Goal: Transaction & Acquisition: Obtain resource

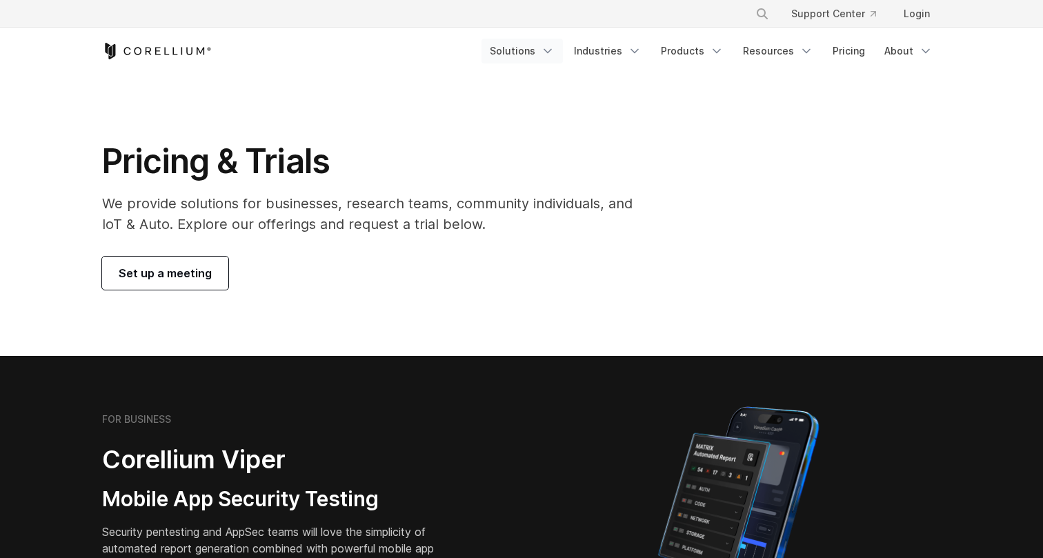
click at [529, 46] on link "Solutions" at bounding box center [522, 51] width 81 height 25
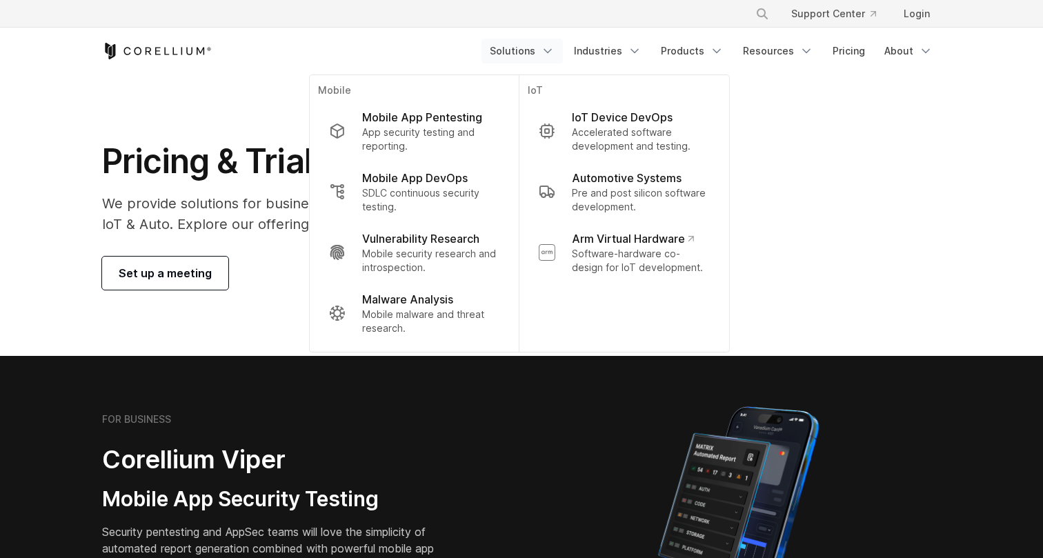
click at [793, 144] on div "Pricing & Trials We provide solutions for businesses, research teams, community…" at bounding box center [521, 215] width 867 height 149
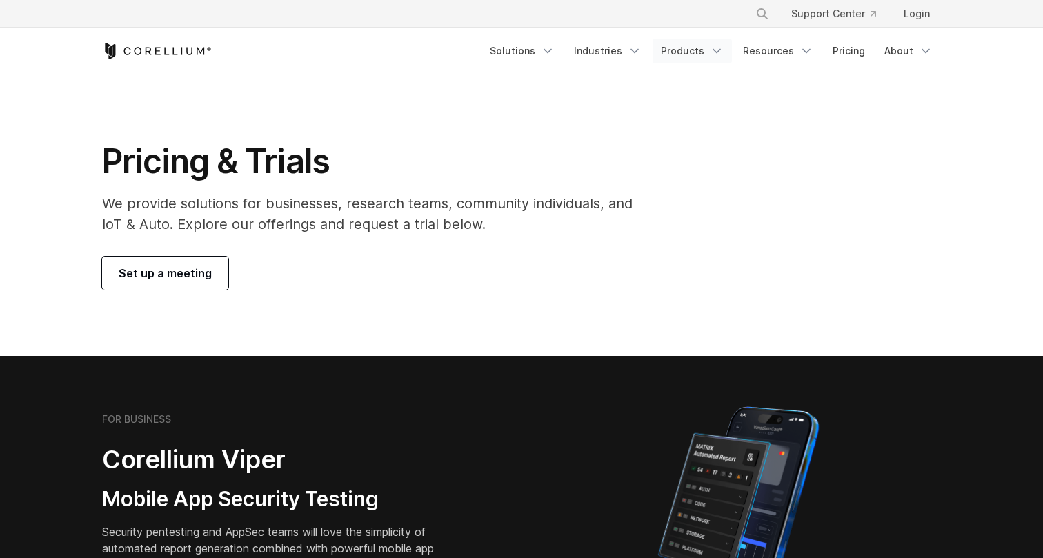
click at [692, 49] on link "Products" at bounding box center [692, 51] width 79 height 25
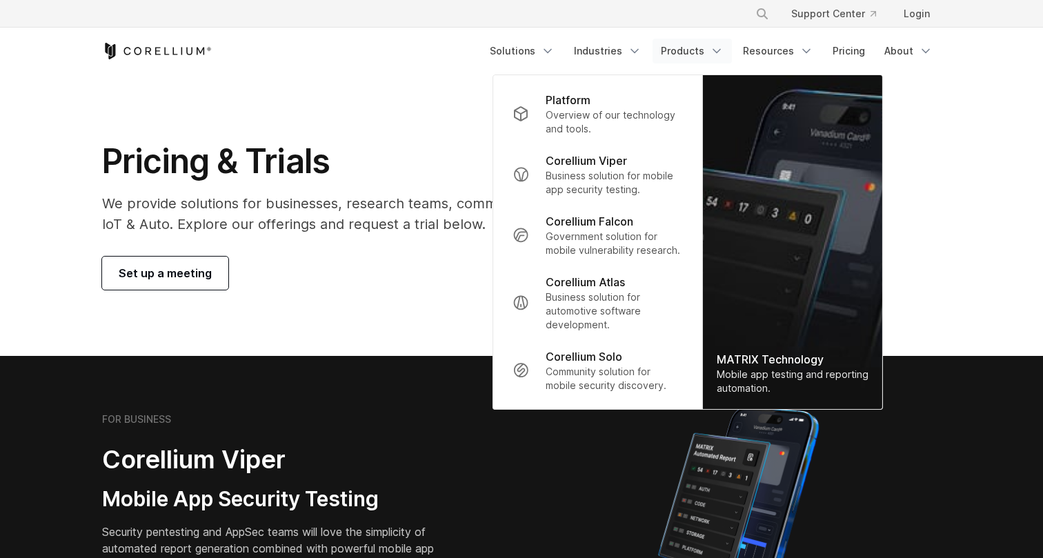
click at [715, 46] on icon "Navigation Menu" at bounding box center [717, 51] width 14 height 14
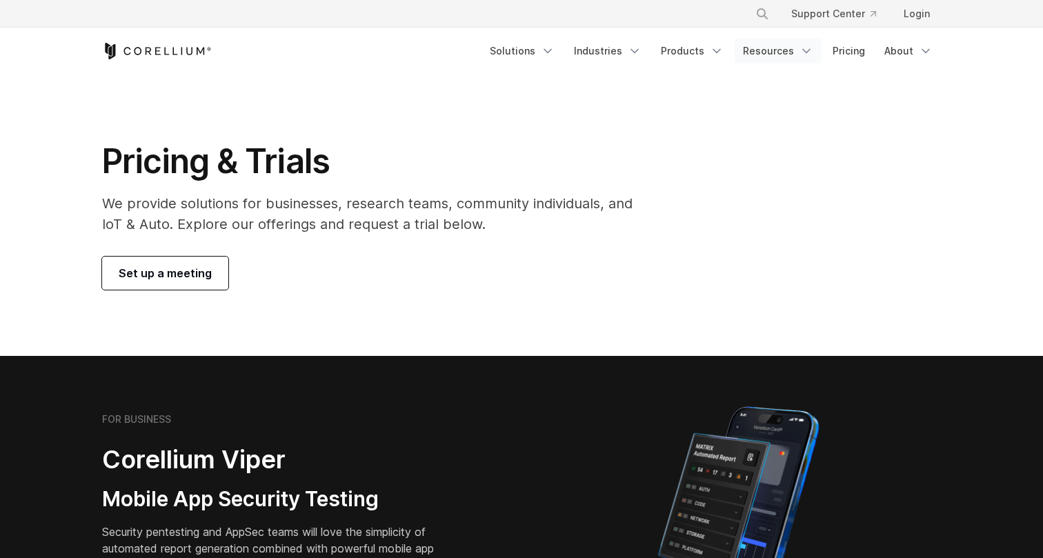
click at [783, 50] on link "Resources" at bounding box center [778, 51] width 87 height 25
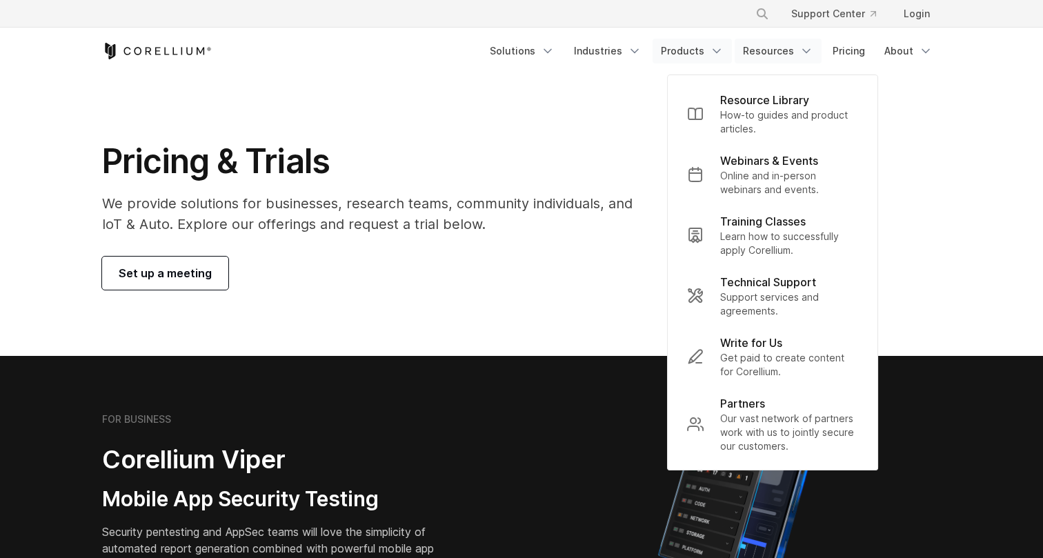
click at [693, 42] on link "Products" at bounding box center [692, 51] width 79 height 25
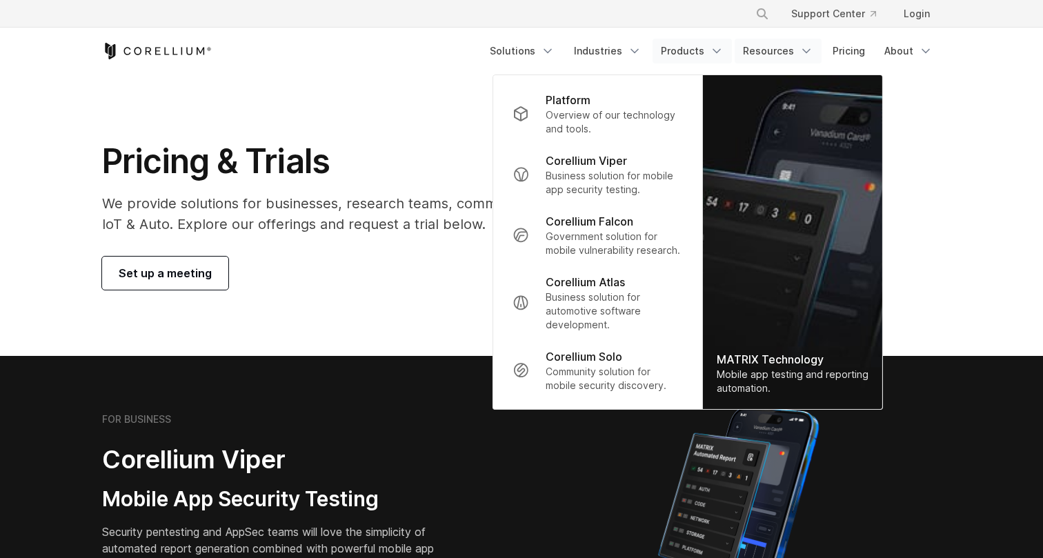
click at [775, 52] on link "Resources" at bounding box center [778, 51] width 87 height 25
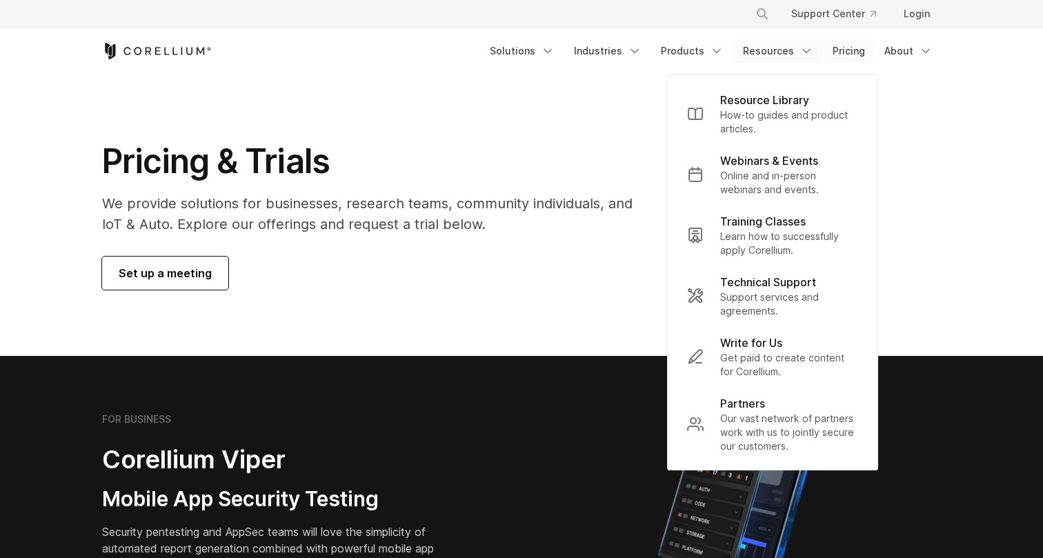
click at [859, 59] on link "Pricing" at bounding box center [849, 51] width 49 height 25
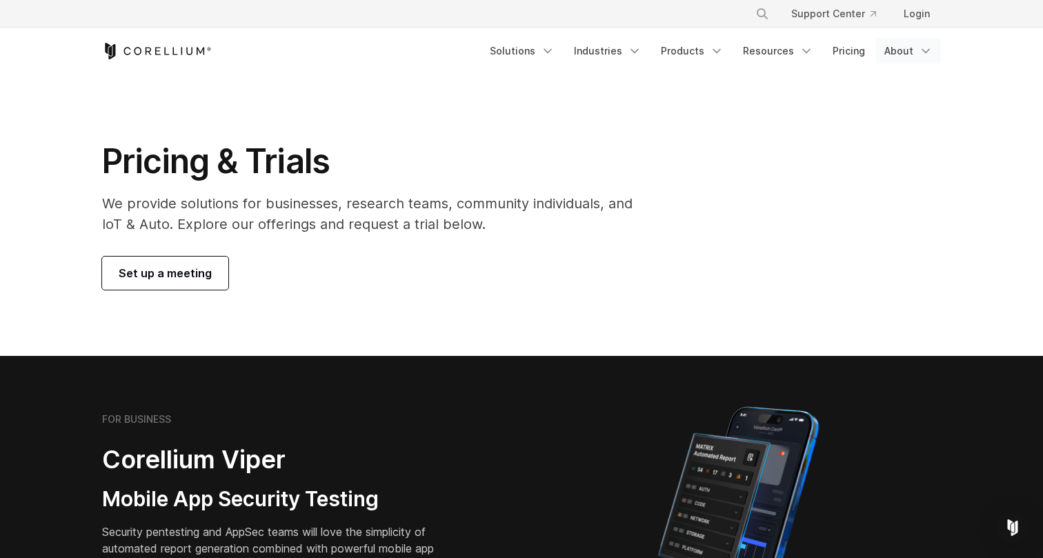
click at [900, 58] on link "About" at bounding box center [908, 51] width 65 height 25
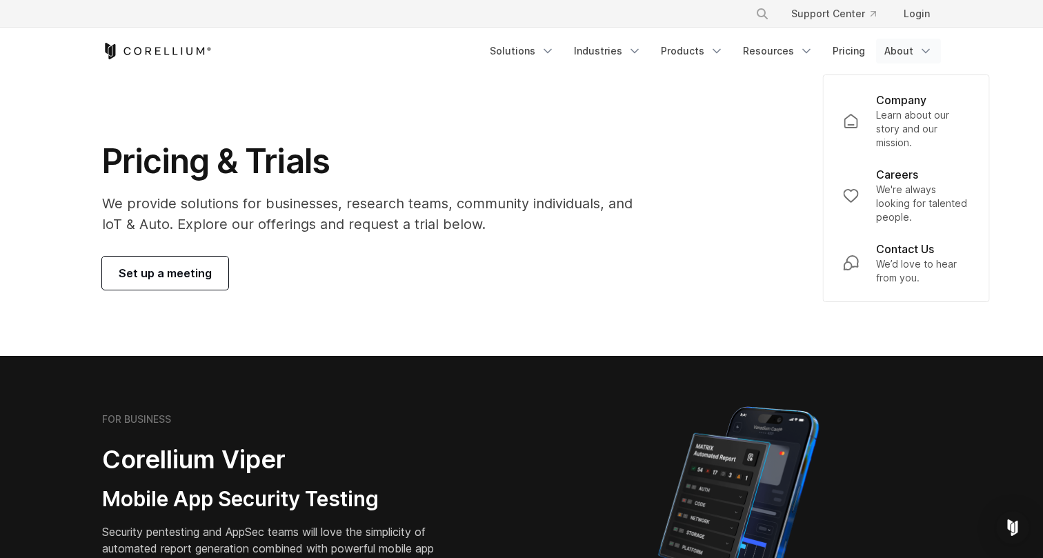
click at [778, 208] on div "Pricing & Trials We provide solutions for businesses, research teams, community…" at bounding box center [521, 215] width 867 height 149
